Goal: Task Accomplishment & Management: Complete application form

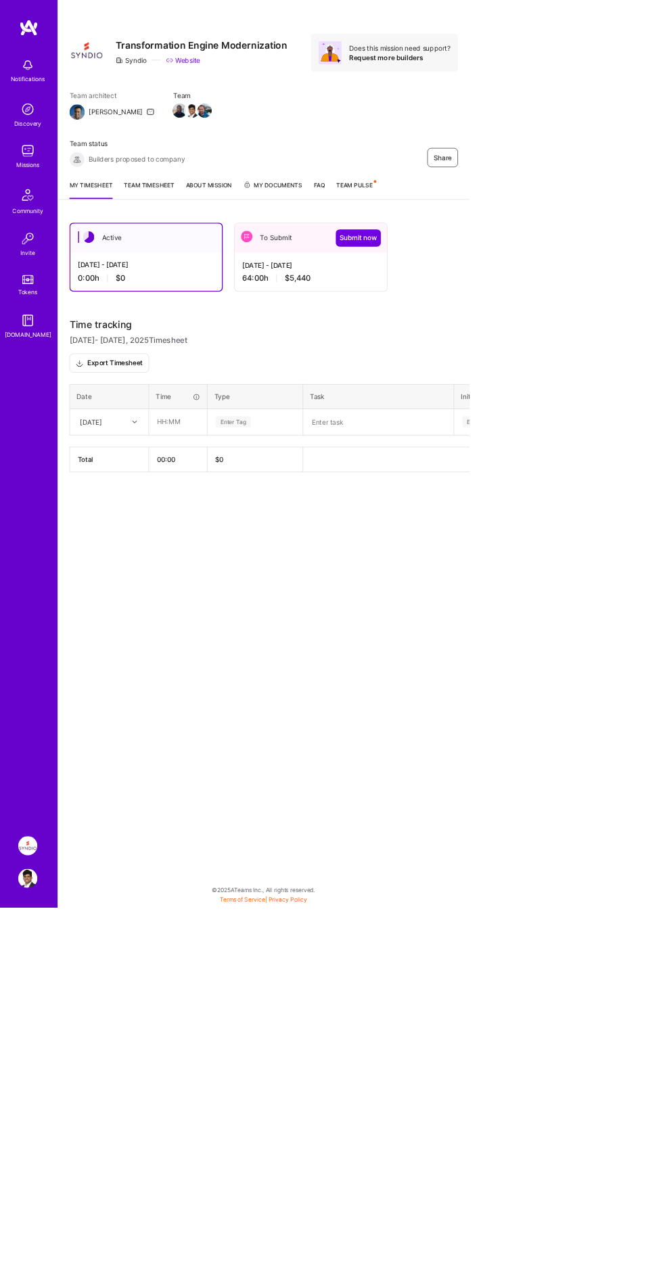
click at [223, 261] on link "Team timesheet" at bounding box center [210, 268] width 71 height 26
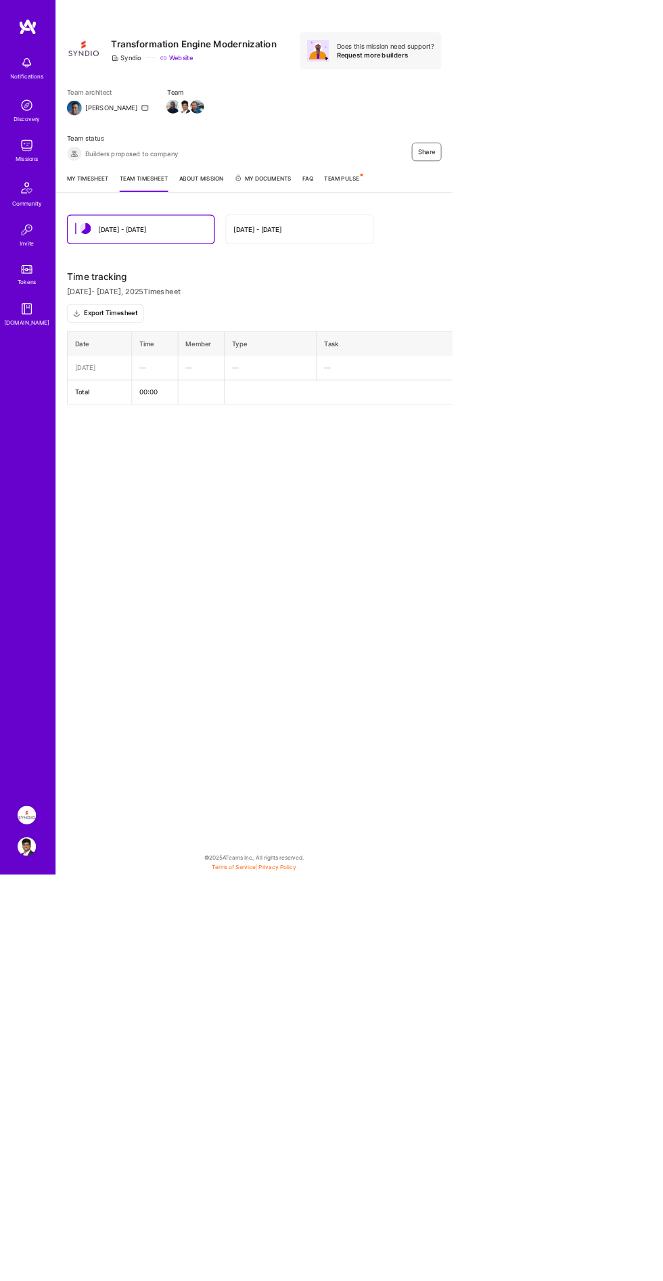
click at [484, 339] on div "[DATE] - [DATE]" at bounding box center [438, 336] width 215 height 43
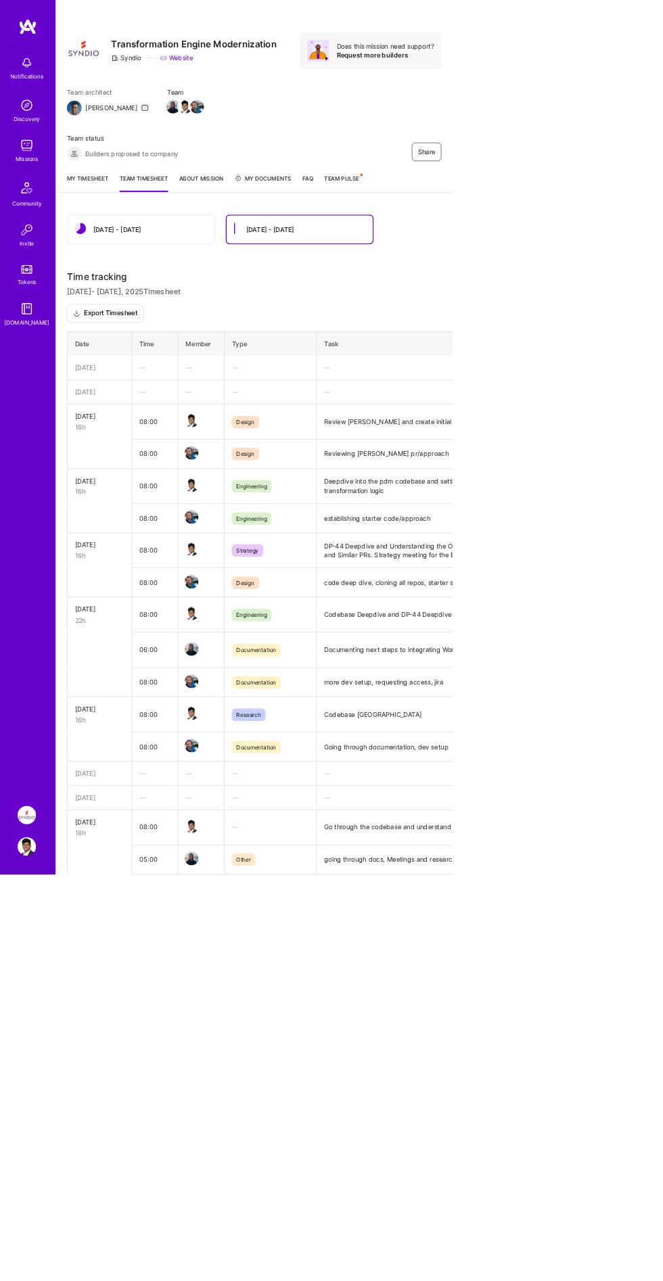
click at [124, 269] on link "My timesheet" at bounding box center [128, 268] width 61 height 26
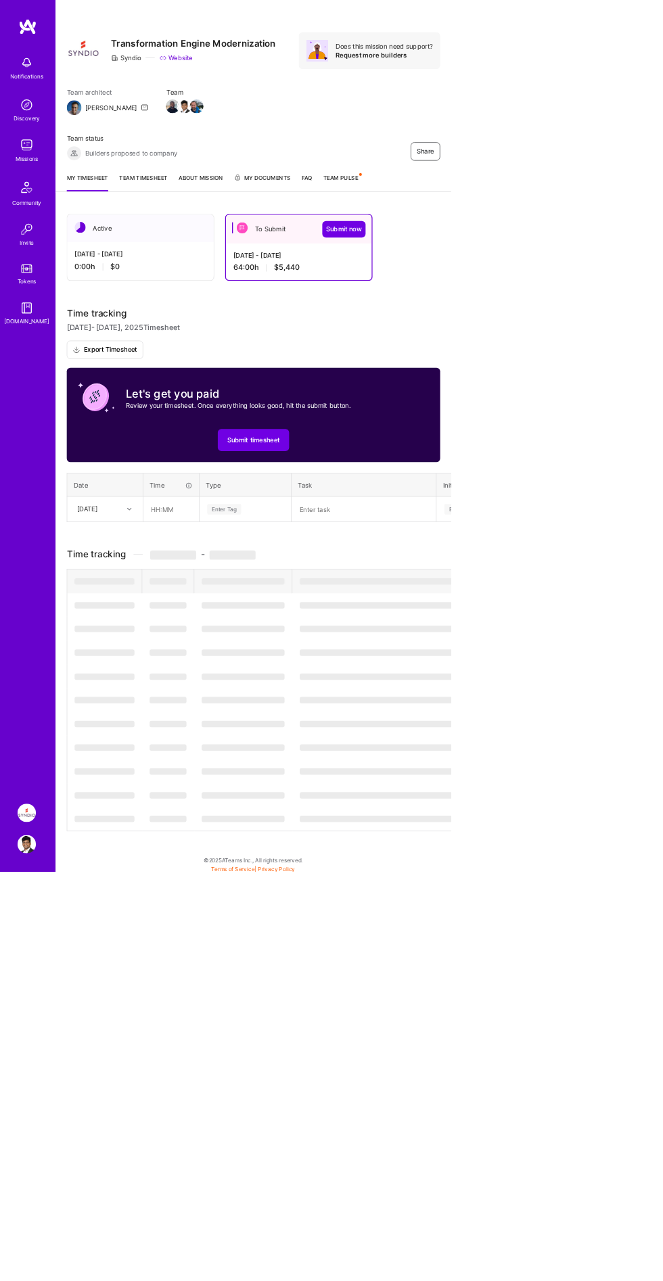
click at [509, 336] on span "Submit now" at bounding box center [505, 337] width 53 height 14
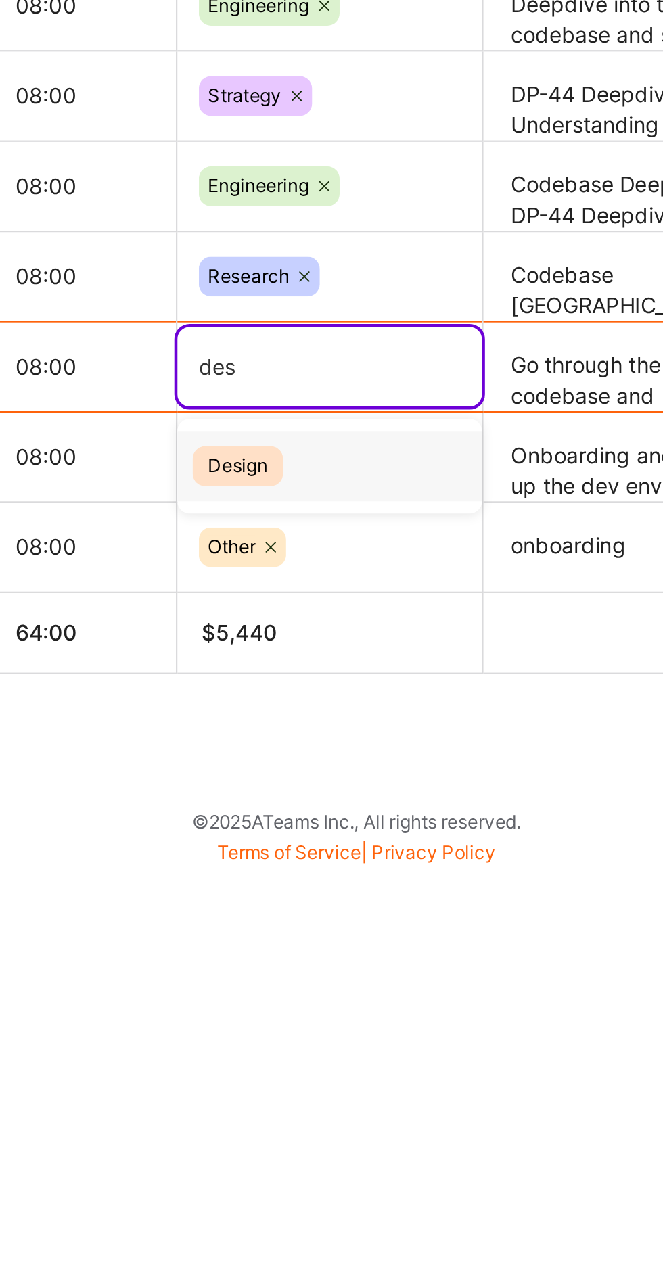
click at [375, 1100] on div "Design" at bounding box center [360, 1099] width 135 height 31
type input "des"
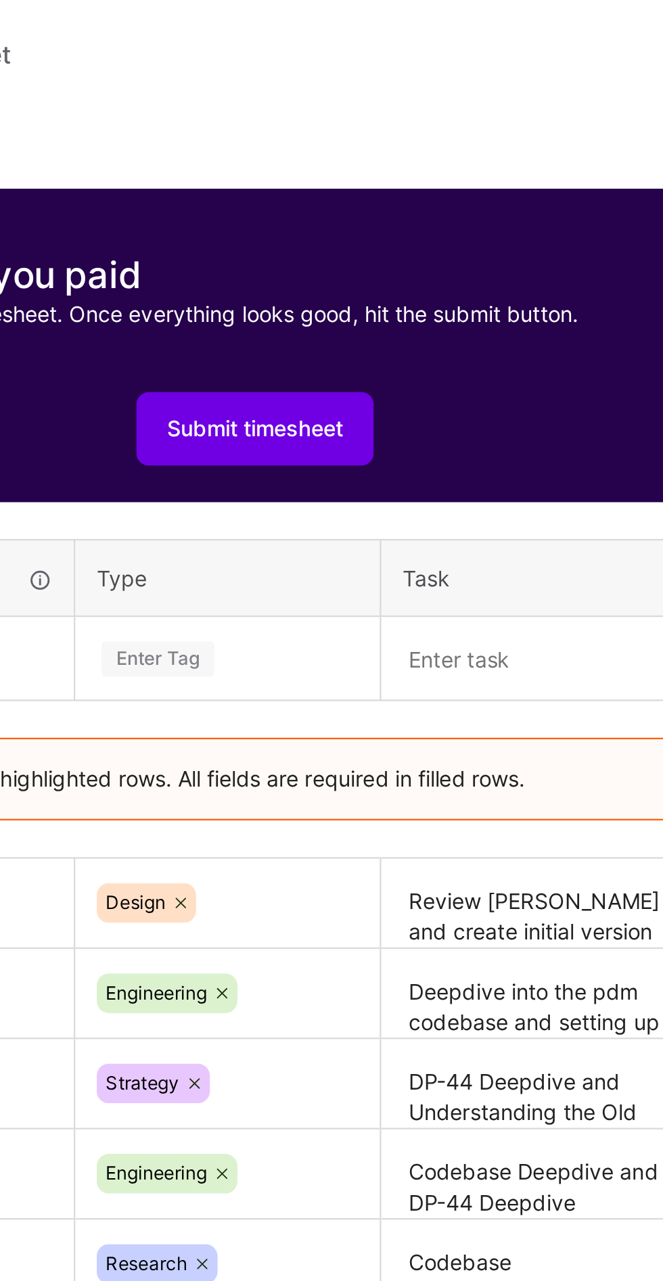
click at [392, 653] on span "Submit timesheet" at bounding box center [372, 647] width 78 height 14
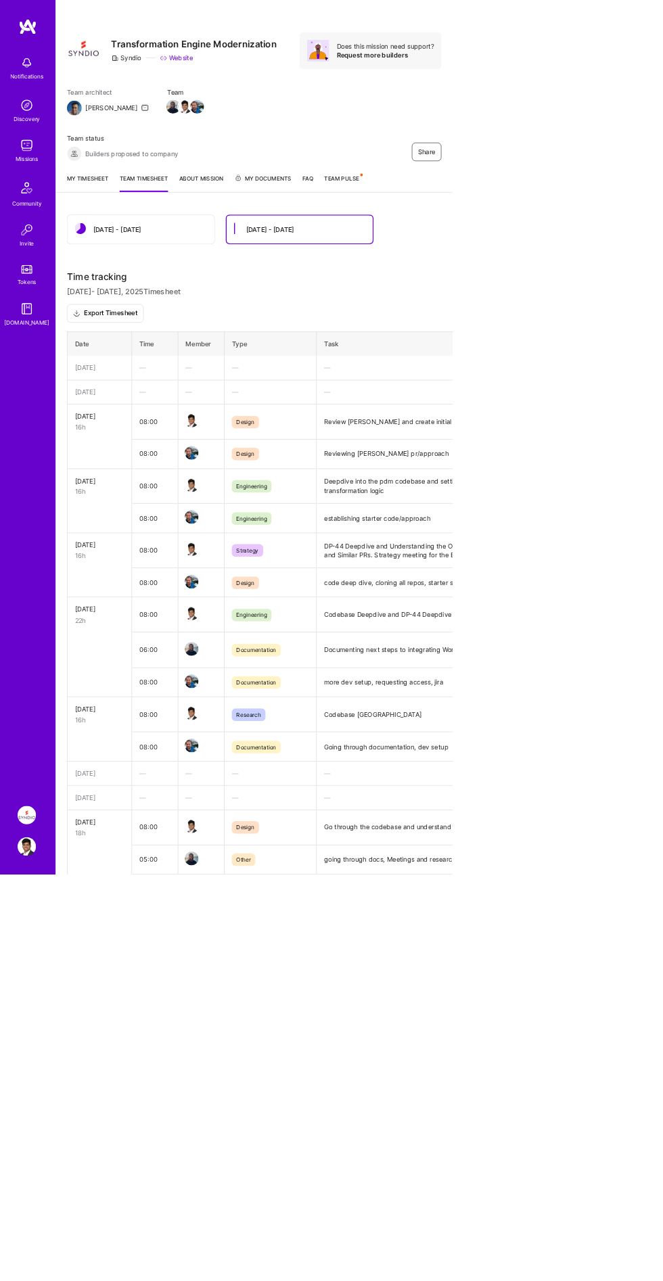
click at [114, 321] on div "[DATE] - [DATE]" at bounding box center [206, 336] width 215 height 43
click at [125, 266] on link "My timesheet" at bounding box center [128, 268] width 61 height 26
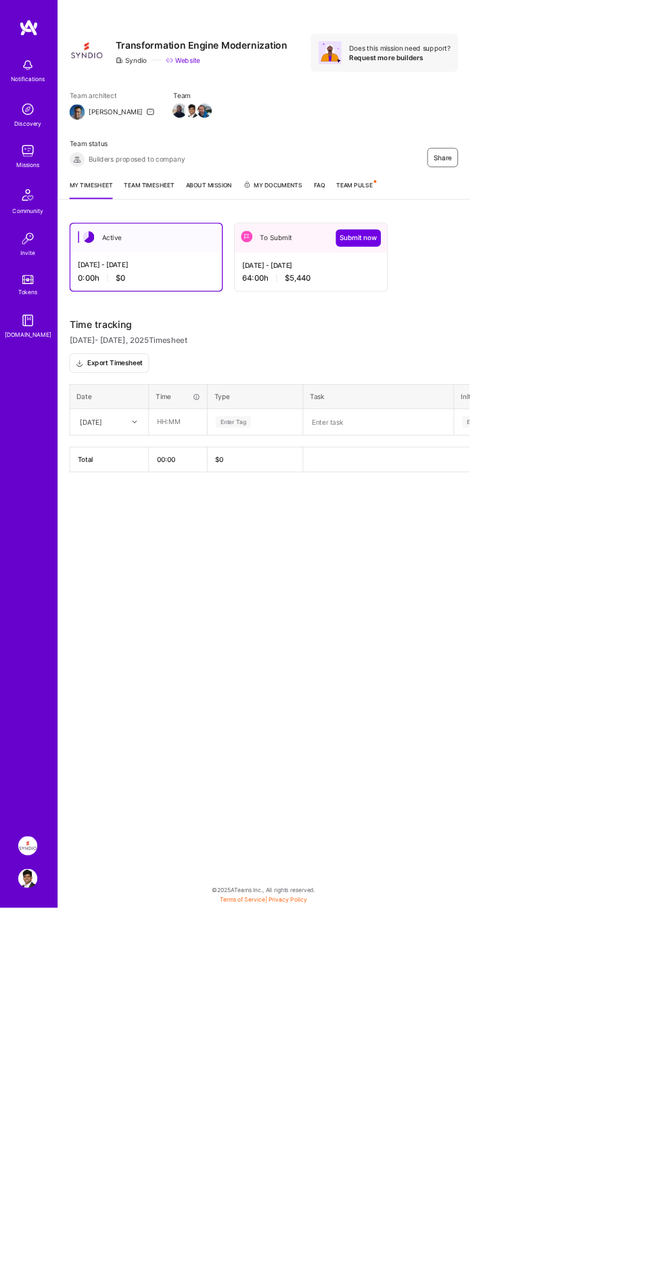
click at [513, 340] on span "Submit now" at bounding box center [506, 336] width 53 height 14
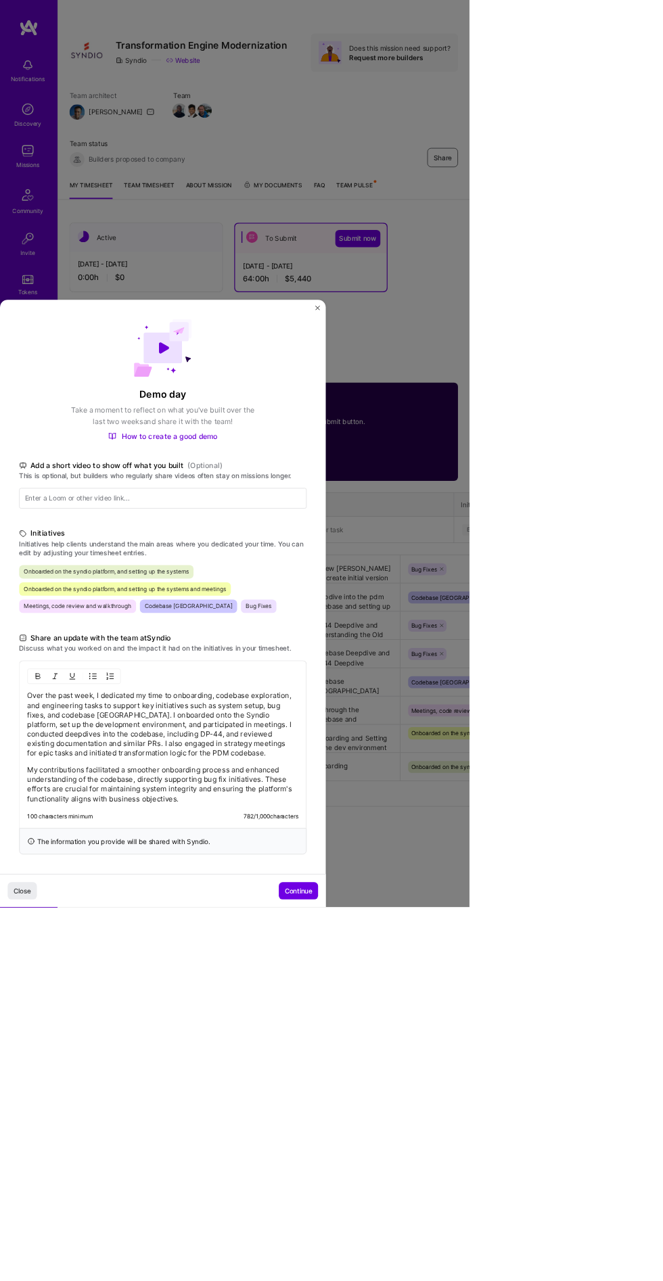
click at [434, 1265] on span "Continue" at bounding box center [421, 1258] width 39 height 14
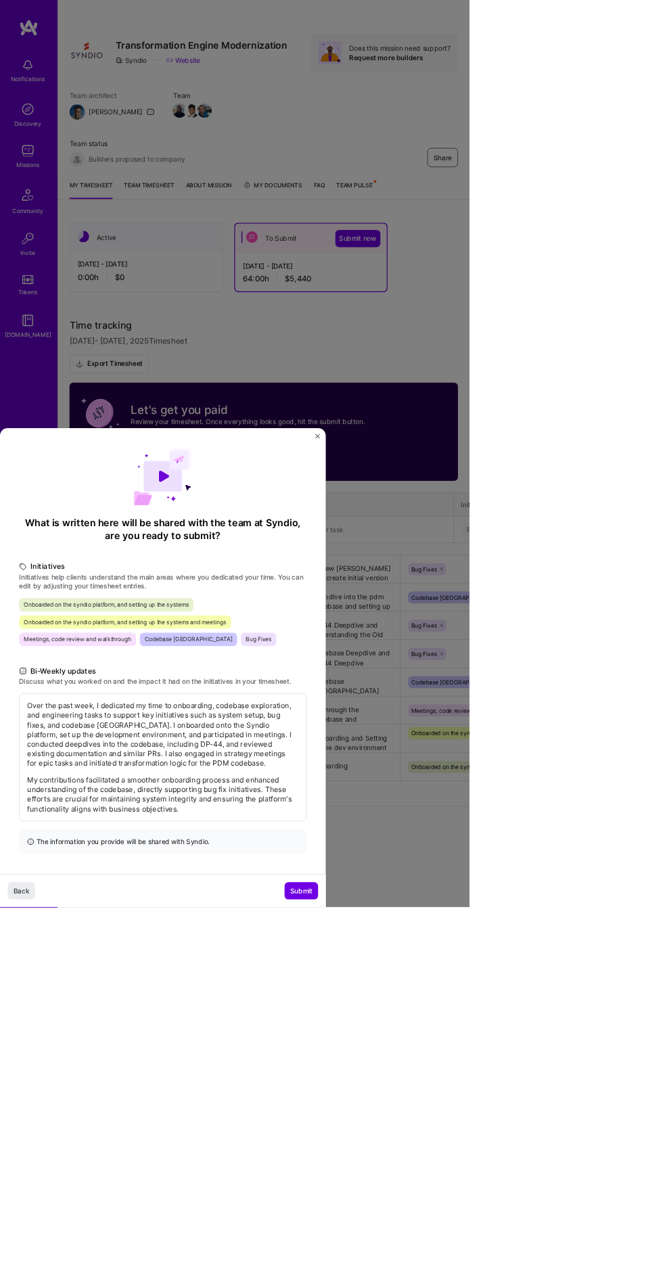
click at [429, 1265] on span "Submit" at bounding box center [425, 1258] width 31 height 14
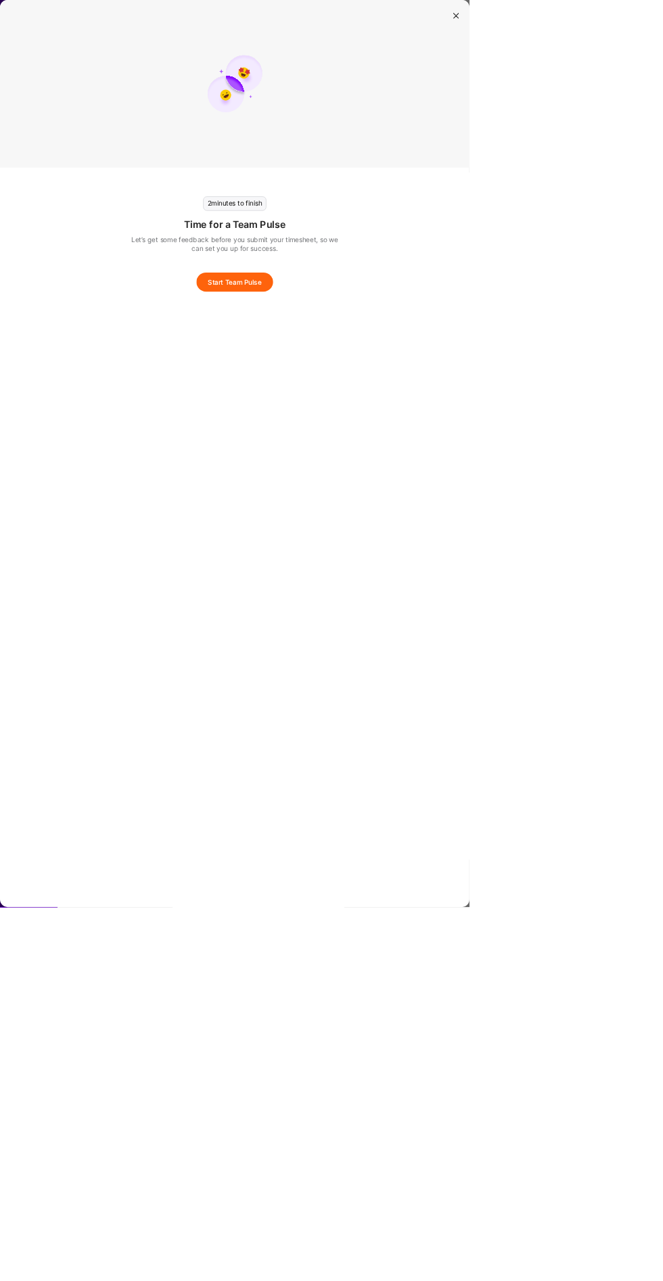
click at [386, 386] on button "Start Team Pulse" at bounding box center [331, 398] width 108 height 27
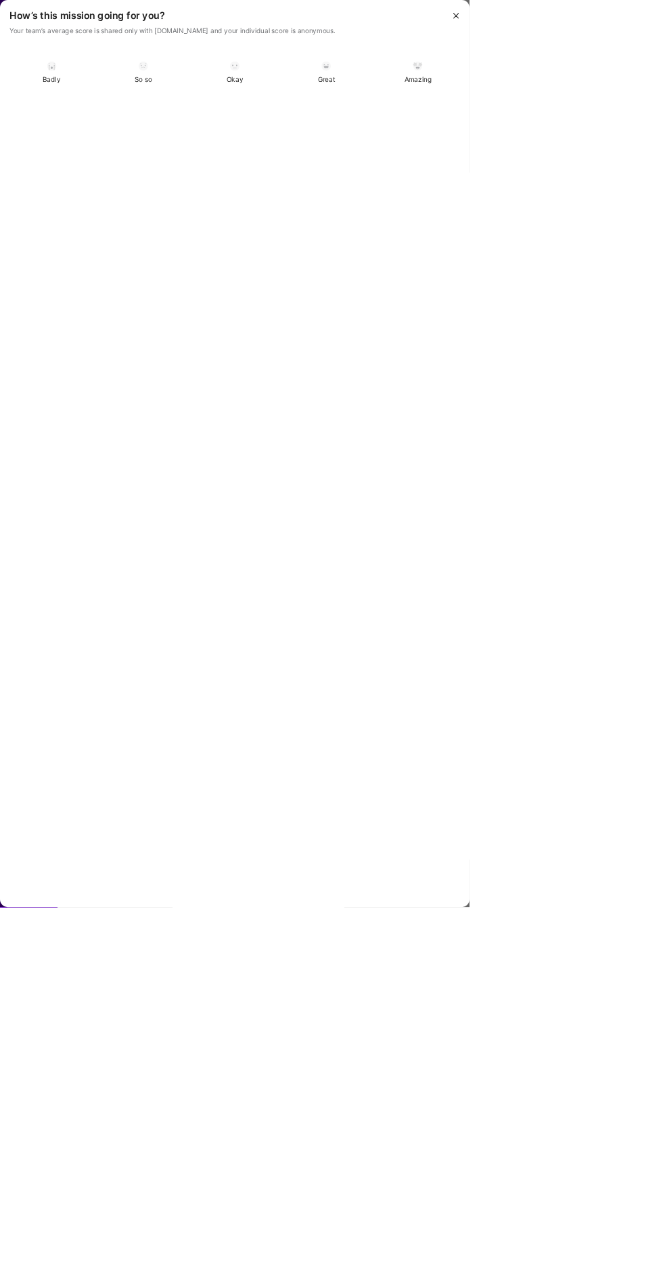
click at [467, 94] on img "modal" at bounding box center [461, 94] width 14 height 14
click at [649, 95] on textarea "modal" at bounding box center [332, 124] width 636 height 95
click at [578, 1267] on button "Skip" at bounding box center [554, 1253] width 47 height 27
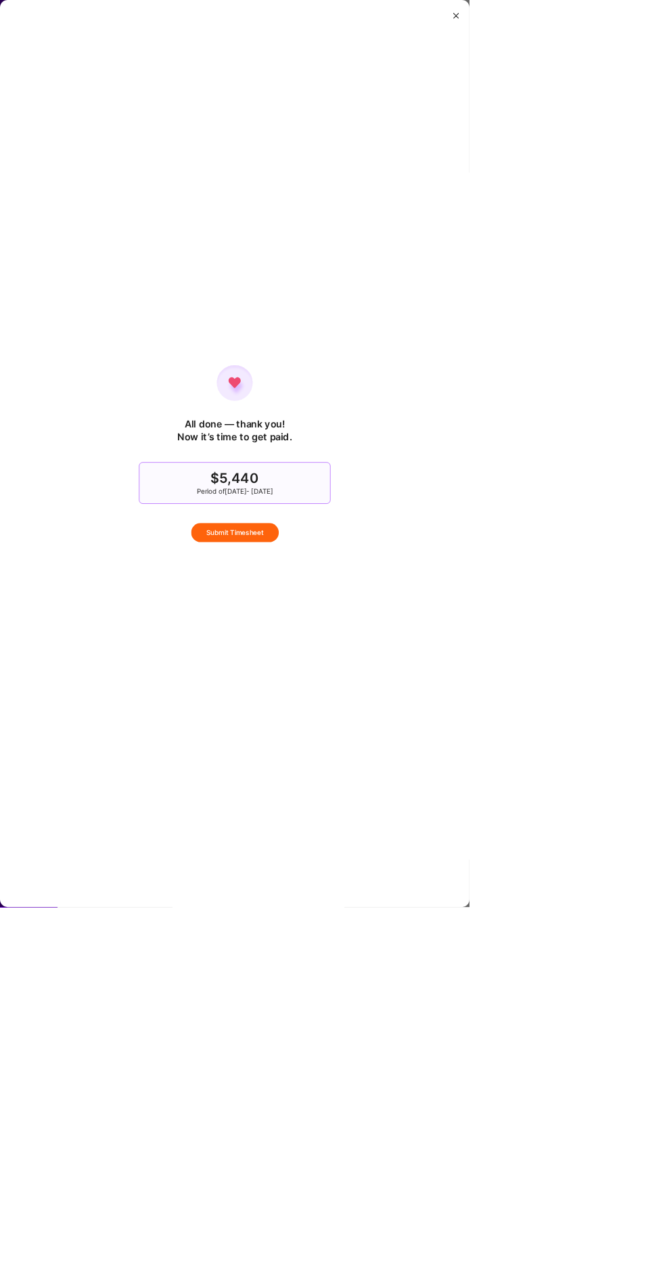
click at [394, 766] on button "Submit Timesheet" at bounding box center [332, 752] width 124 height 27
